Goal: Use online tool/utility: Utilize a website feature to perform a specific function

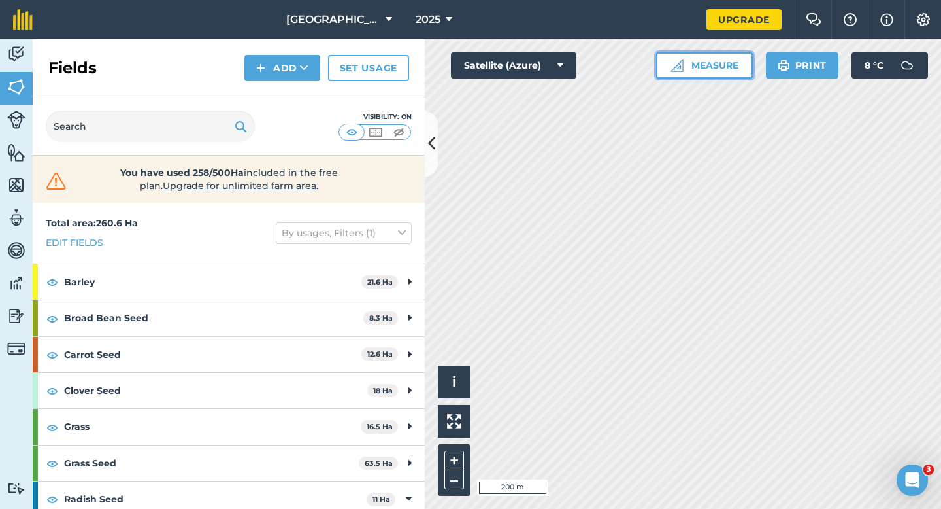
click at [721, 53] on button "Measure" at bounding box center [704, 65] width 97 height 26
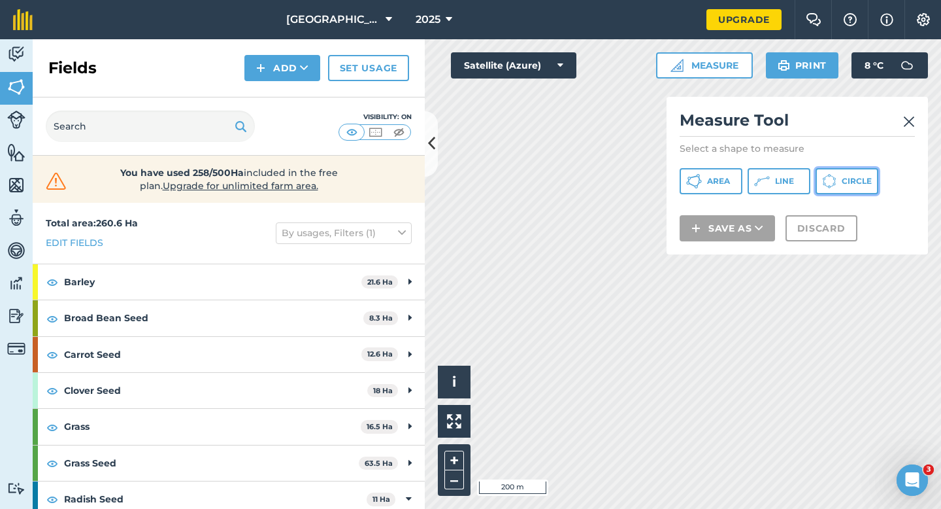
click at [839, 185] on button "Circle" at bounding box center [847, 181] width 63 height 26
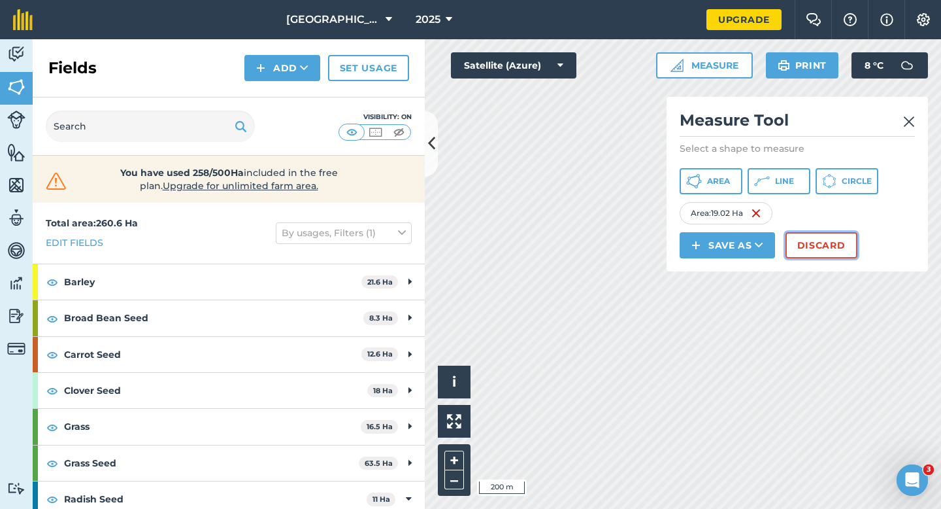
click at [812, 249] on button "Discard" at bounding box center [822, 245] width 72 height 26
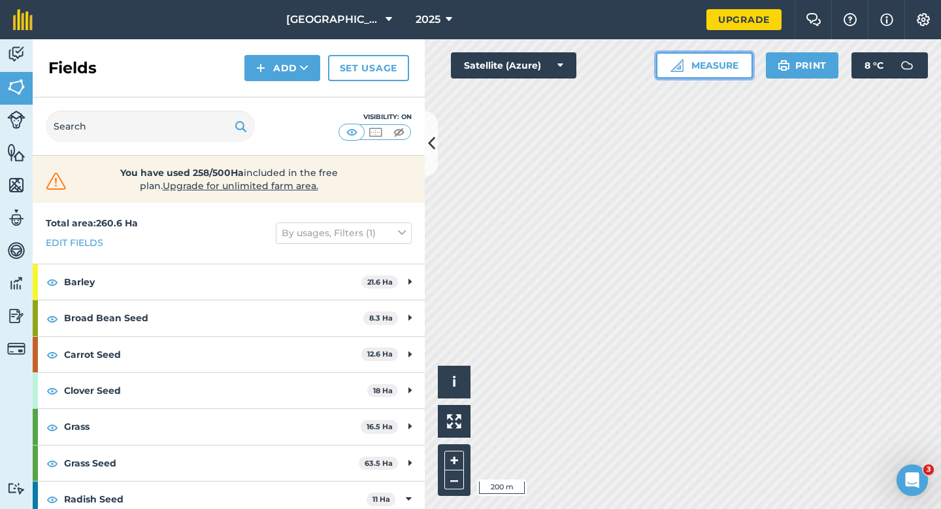
click at [684, 75] on button "Measure" at bounding box center [704, 65] width 97 height 26
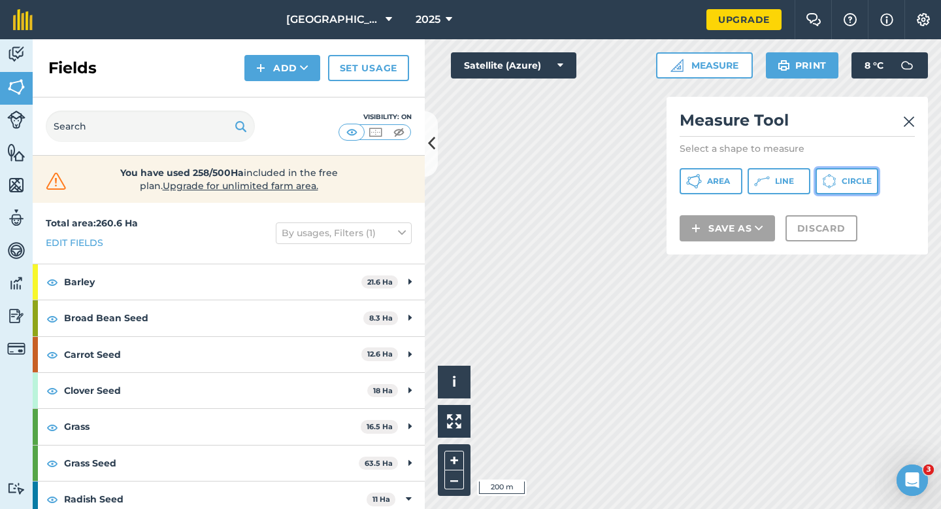
click at [821, 186] on button "Circle" at bounding box center [847, 181] width 63 height 26
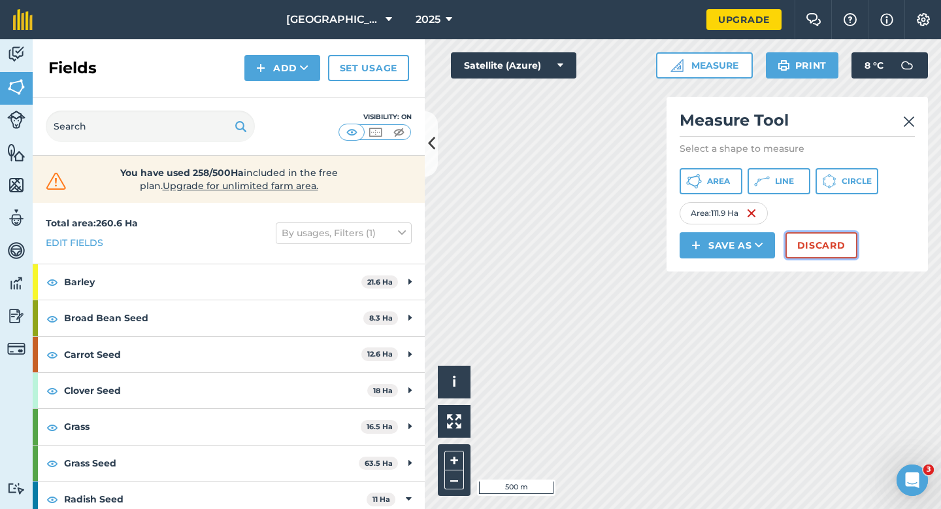
click at [810, 246] on button "Discard" at bounding box center [822, 245] width 72 height 26
